Goal: Book appointment/travel/reservation

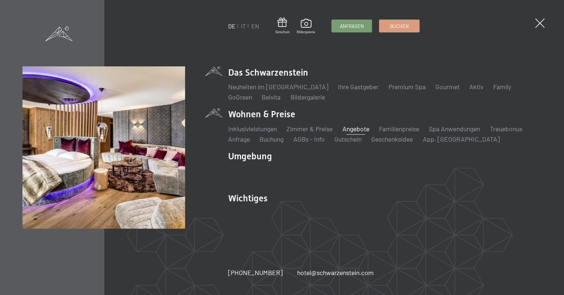
click at [351, 128] on link "Angebote" at bounding box center [355, 129] width 27 height 8
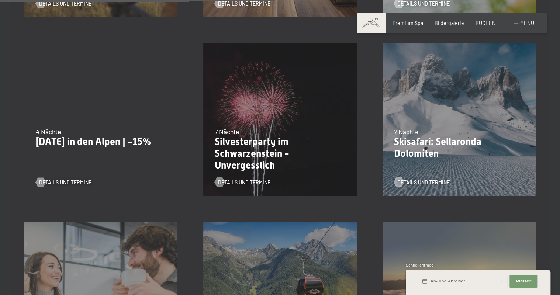
scroll to position [708, 0]
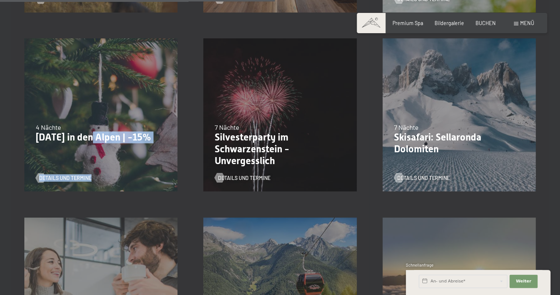
drag, startPoint x: 98, startPoint y: 134, endPoint x: 143, endPoint y: 165, distance: 55.1
click at [145, 167] on div "22.12.–[DATE] 4 Nächte [DATE] in den Alpen | -15% Details und Termine" at bounding box center [100, 114] width 153 height 153
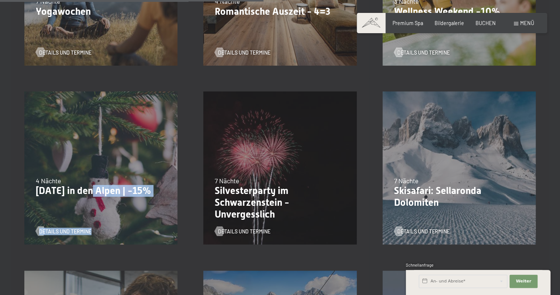
scroll to position [679, 0]
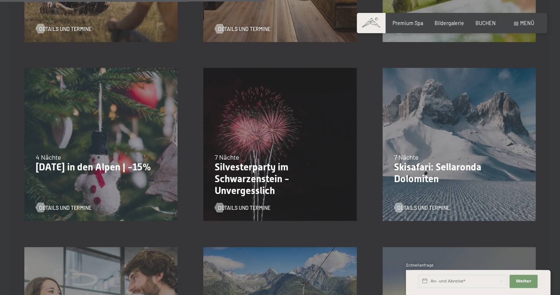
click at [137, 157] on div "4 Nächte" at bounding box center [101, 156] width 130 height 9
click at [121, 165] on p "[DATE] in den Alpen | -15%" at bounding box center [101, 167] width 130 height 12
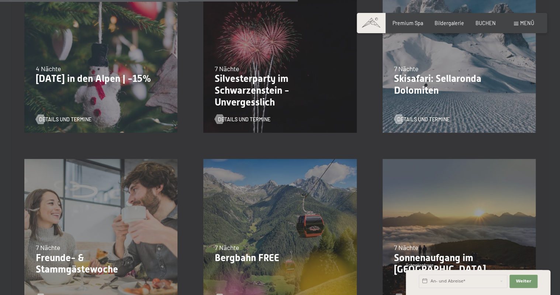
scroll to position [767, 0]
click at [536, 279] on button "Weiter Adressfelder ausblenden" at bounding box center [523, 281] width 28 height 13
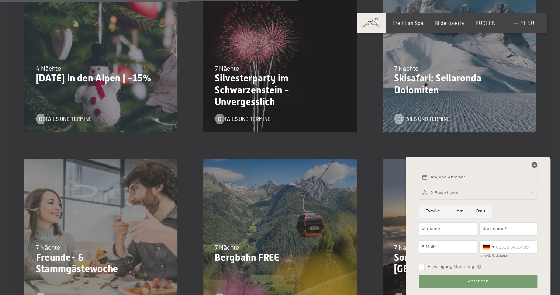
click at [532, 164] on icon at bounding box center [535, 165] width 6 height 6
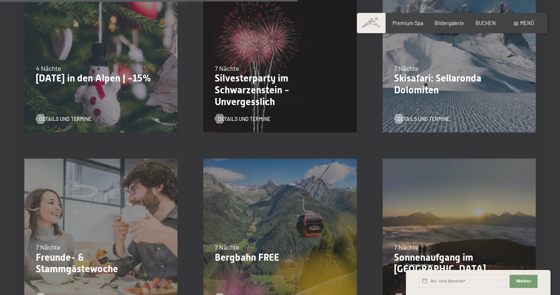
click at [82, 103] on div "22.12.–26.12.2025 4 Nächte Weihnachten in den Alpen | -15% Details und Termine" at bounding box center [100, 55] width 179 height 179
click at [62, 118] on span "Details und Termine" at bounding box center [72, 118] width 52 height 7
